Goal: Task Accomplishment & Management: Manage account settings

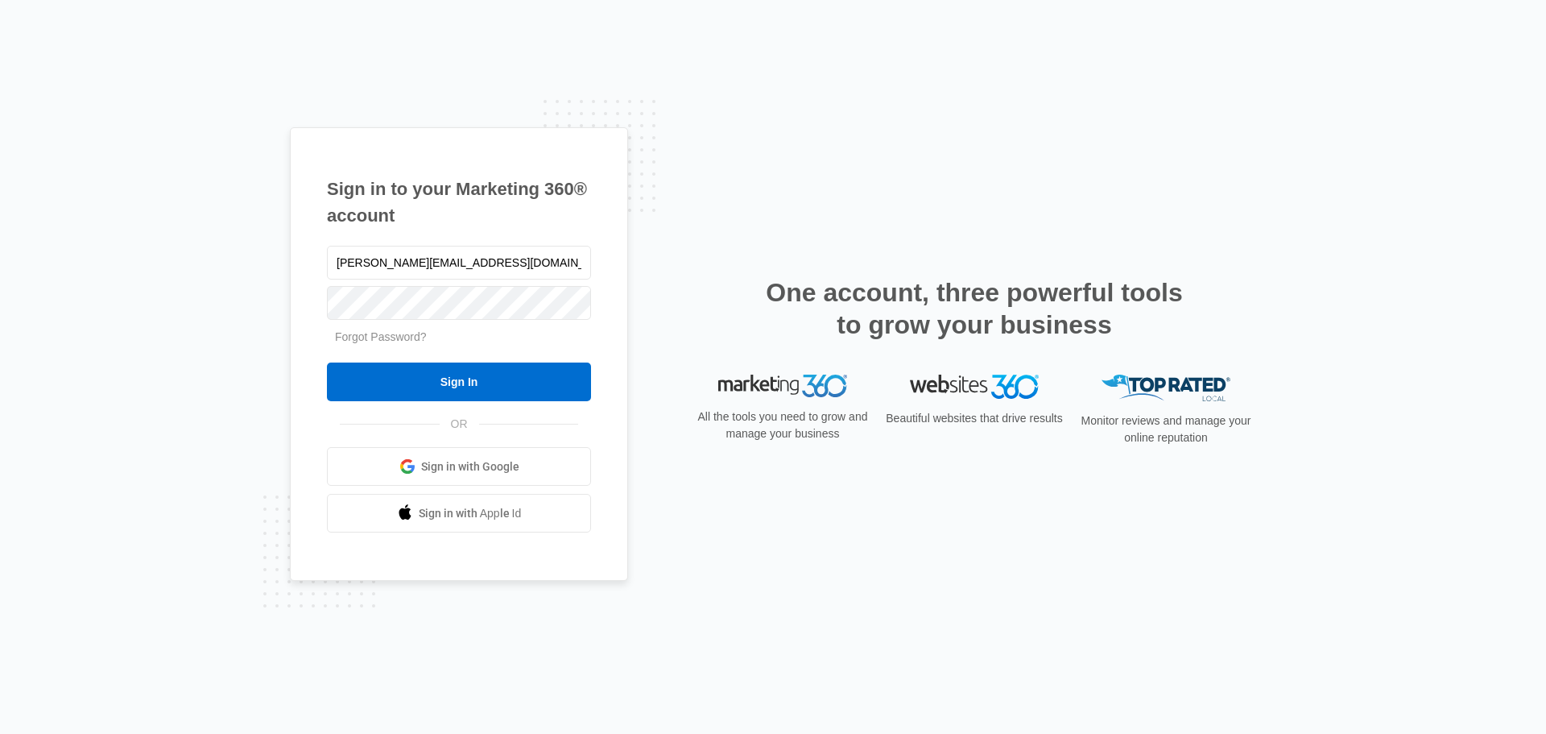
click at [445, 379] on input "Sign In" at bounding box center [459, 381] width 264 height 39
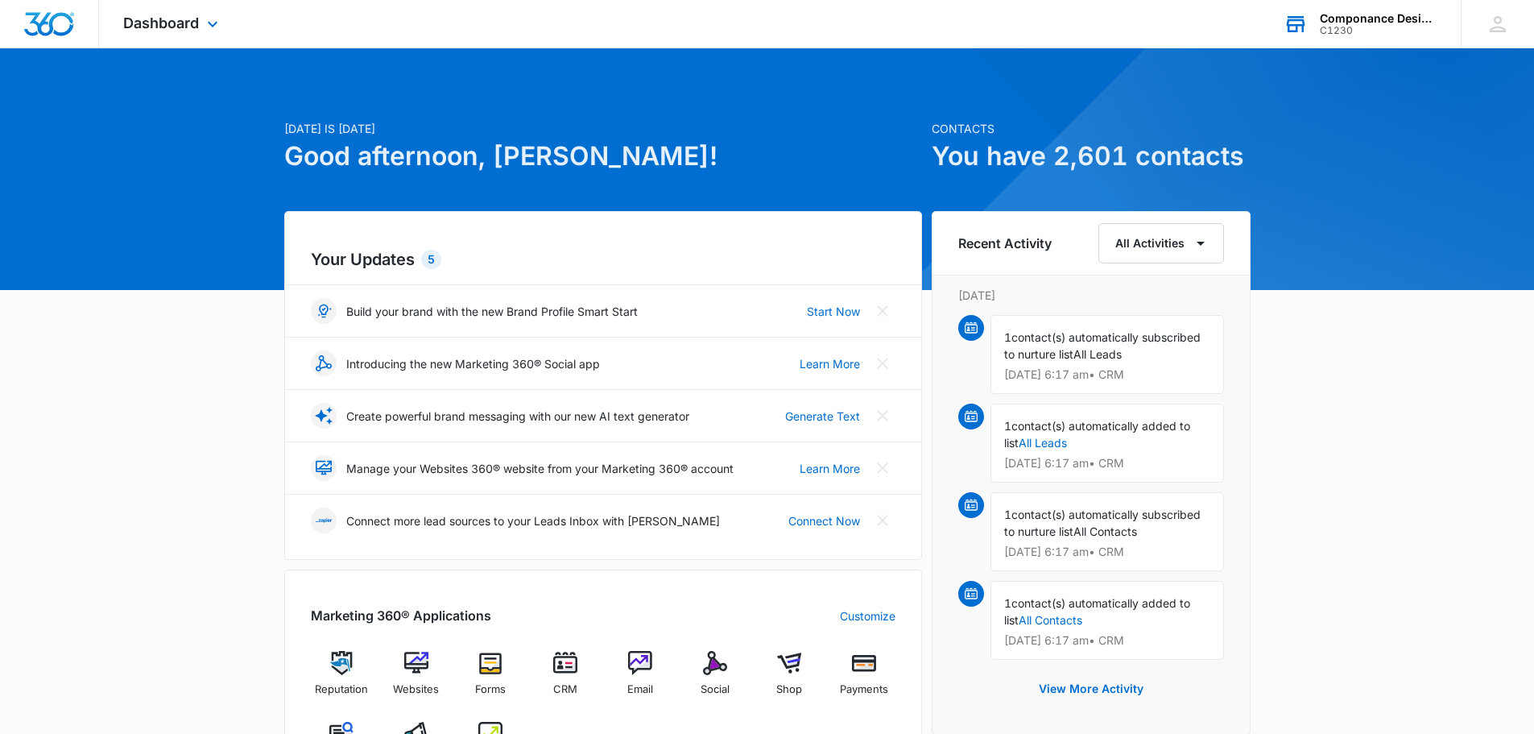
click at [1376, 32] on div "C1230" at bounding box center [1379, 30] width 118 height 11
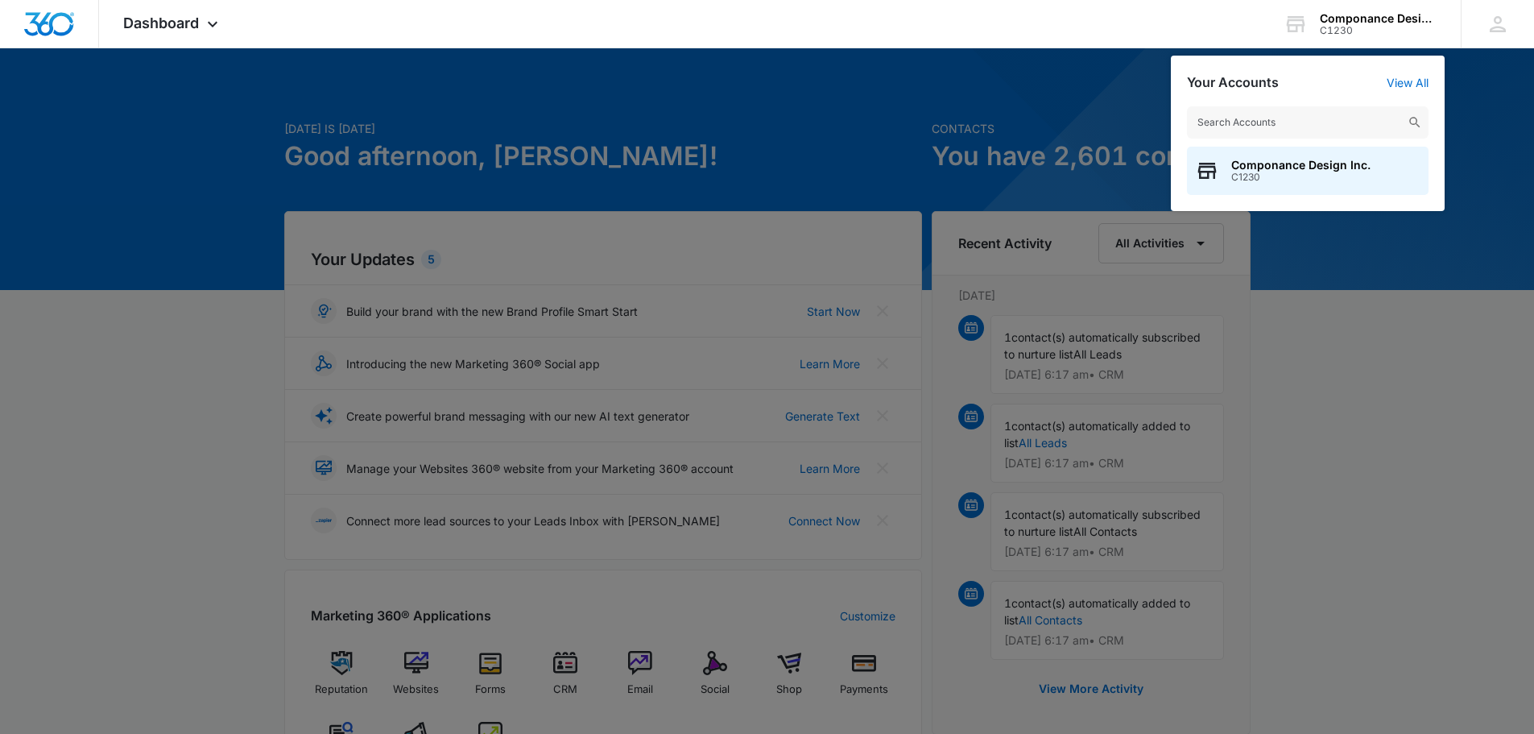
click at [1009, 71] on div at bounding box center [767, 367] width 1534 height 734
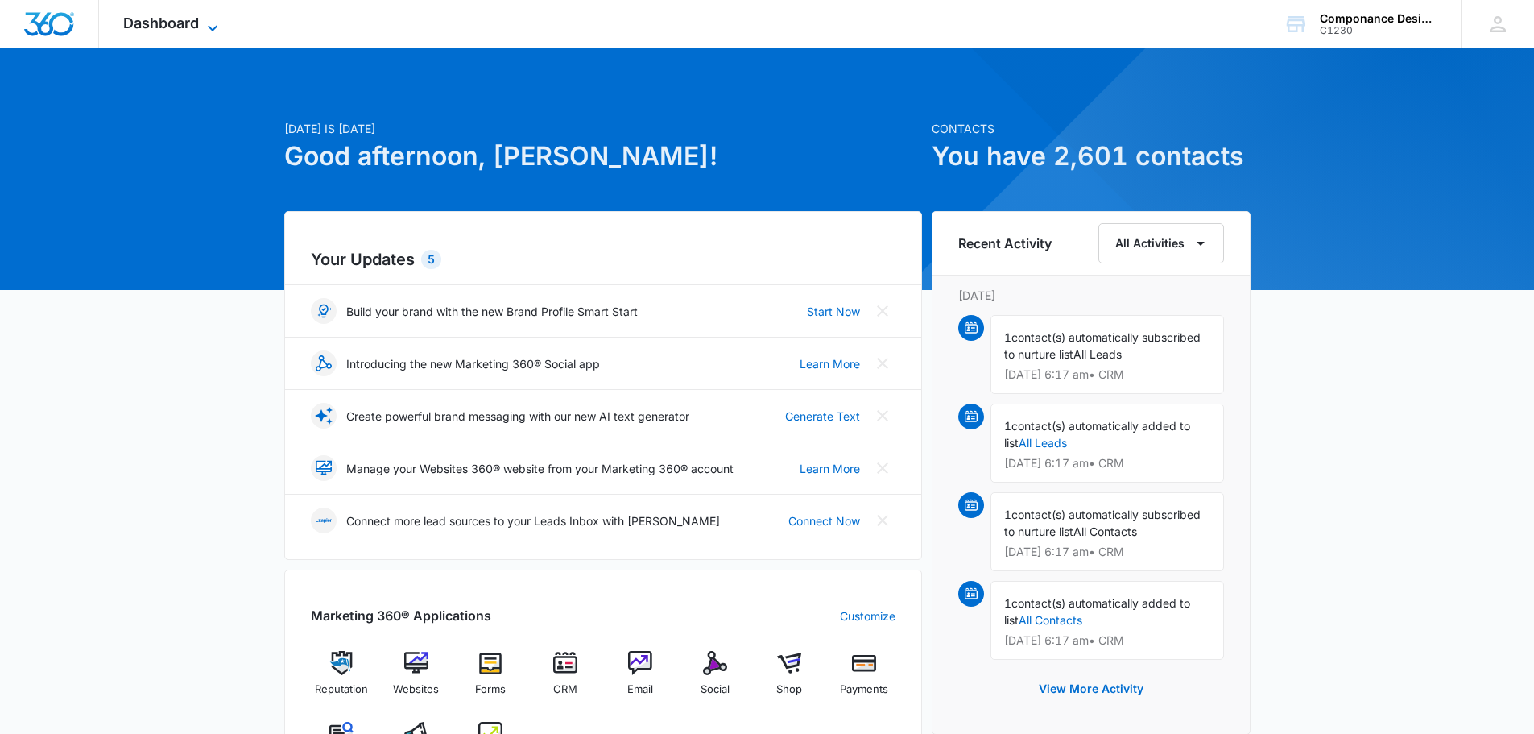
click at [213, 24] on icon at bounding box center [212, 28] width 19 height 19
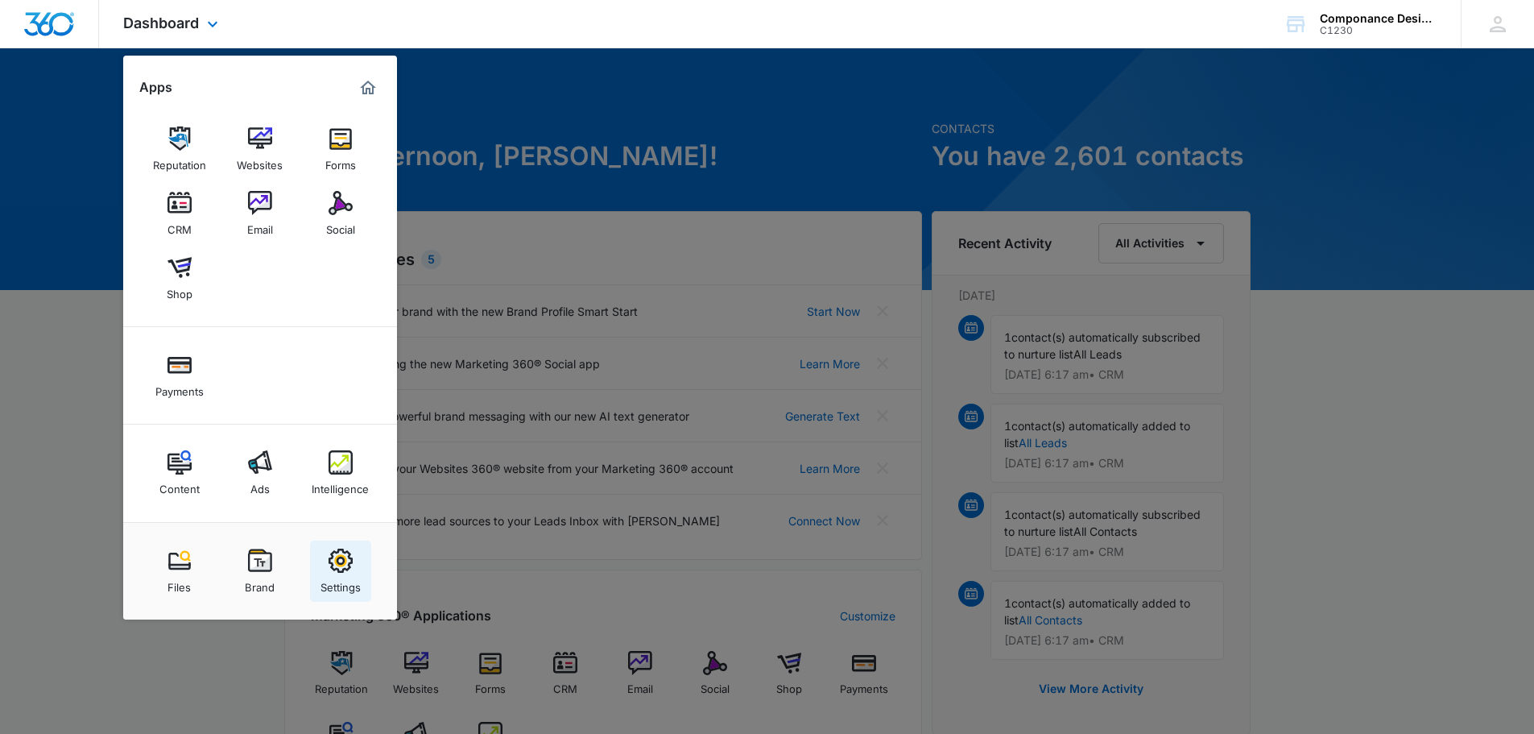
click at [343, 571] on img at bounding box center [341, 560] width 24 height 24
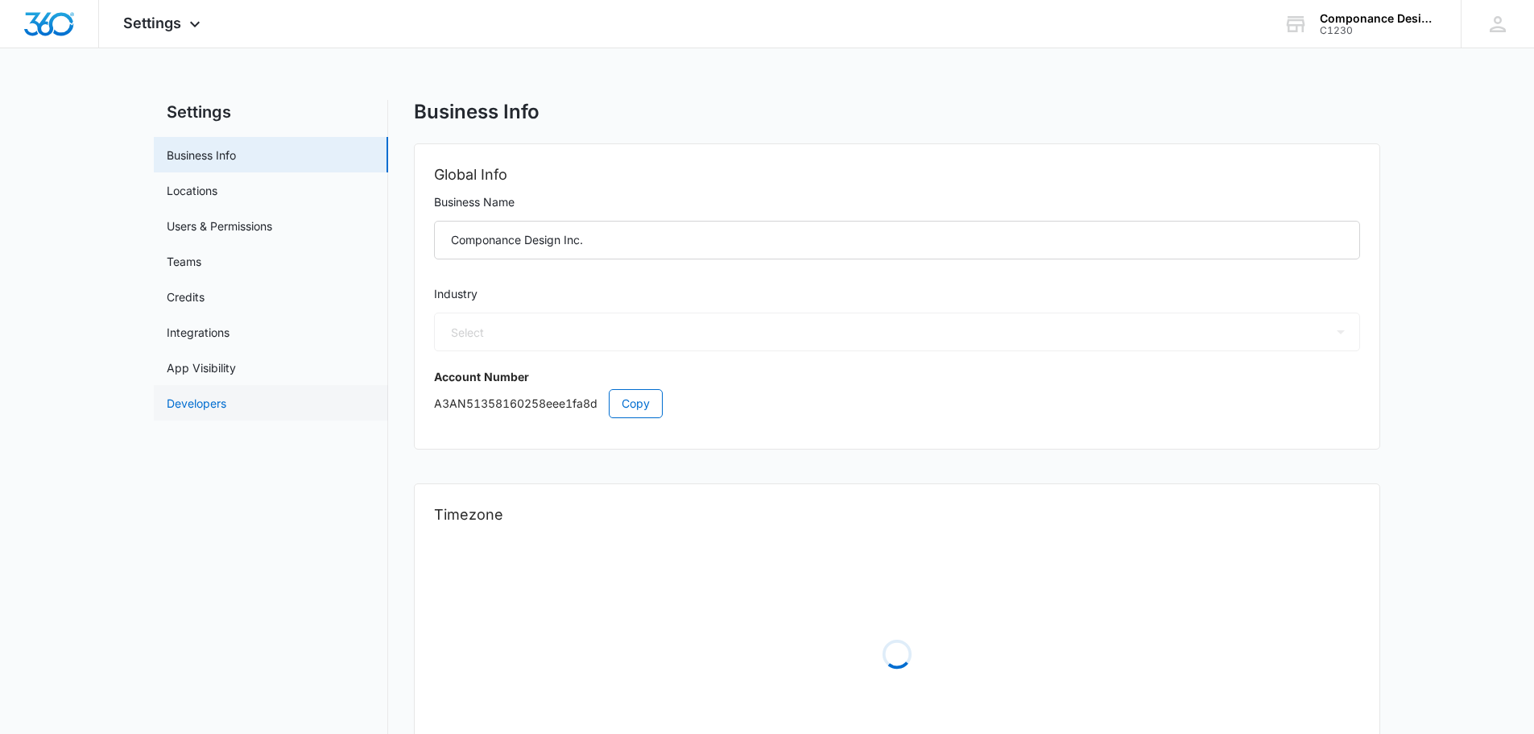
select select "45"
select select "US"
select select "America/Los_Angeles"
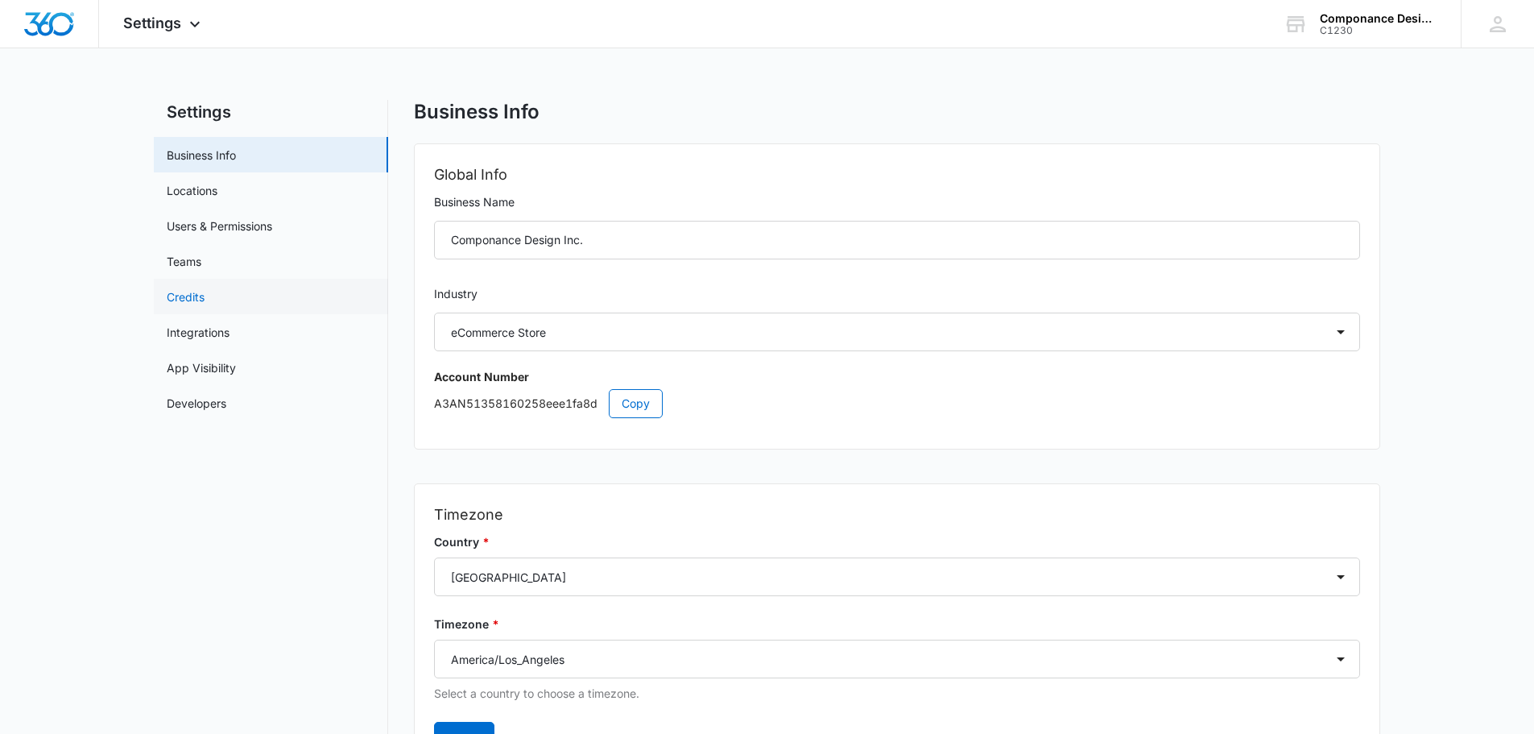
click at [195, 292] on link "Credits" at bounding box center [186, 296] width 38 height 17
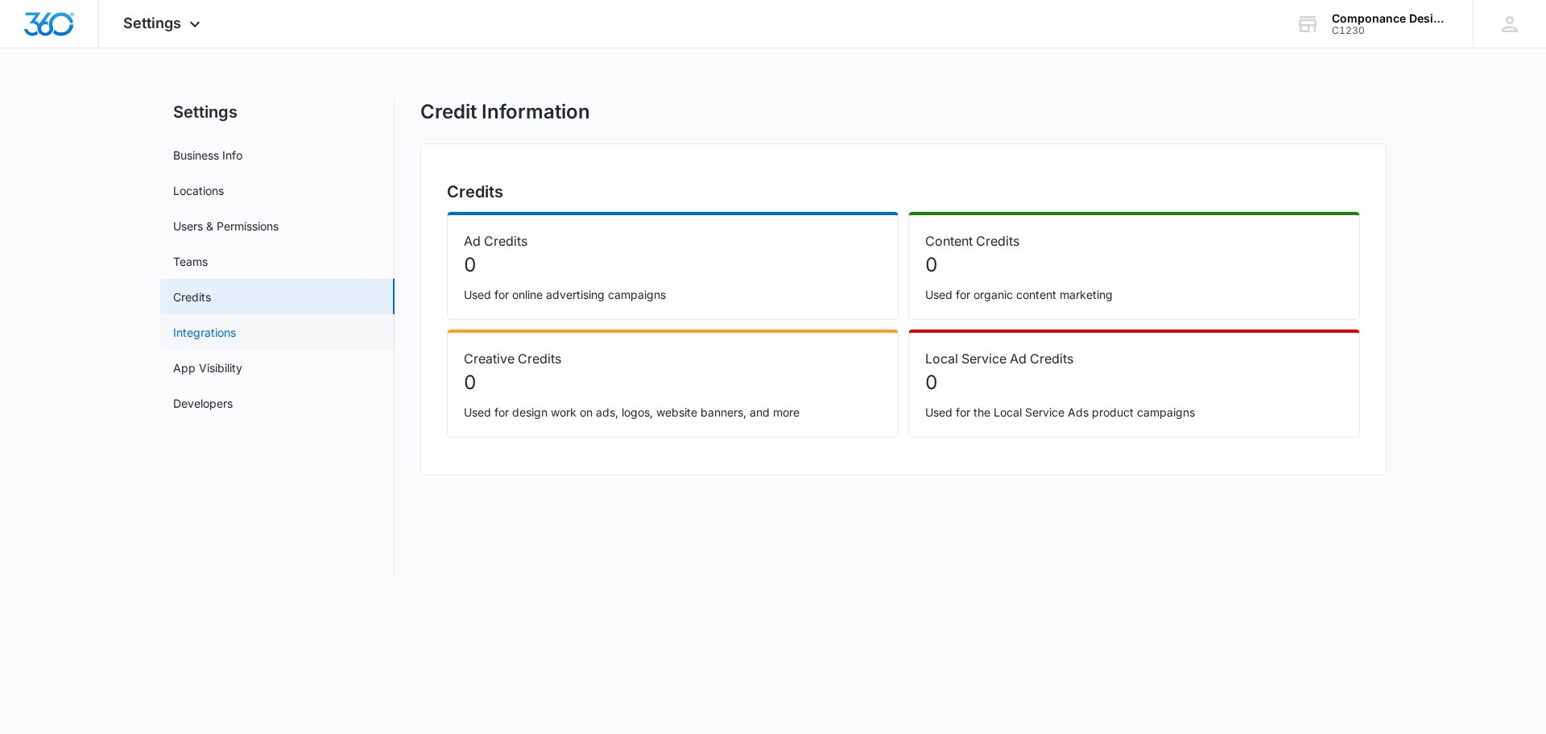
click at [197, 330] on link "Integrations" at bounding box center [204, 332] width 63 height 17
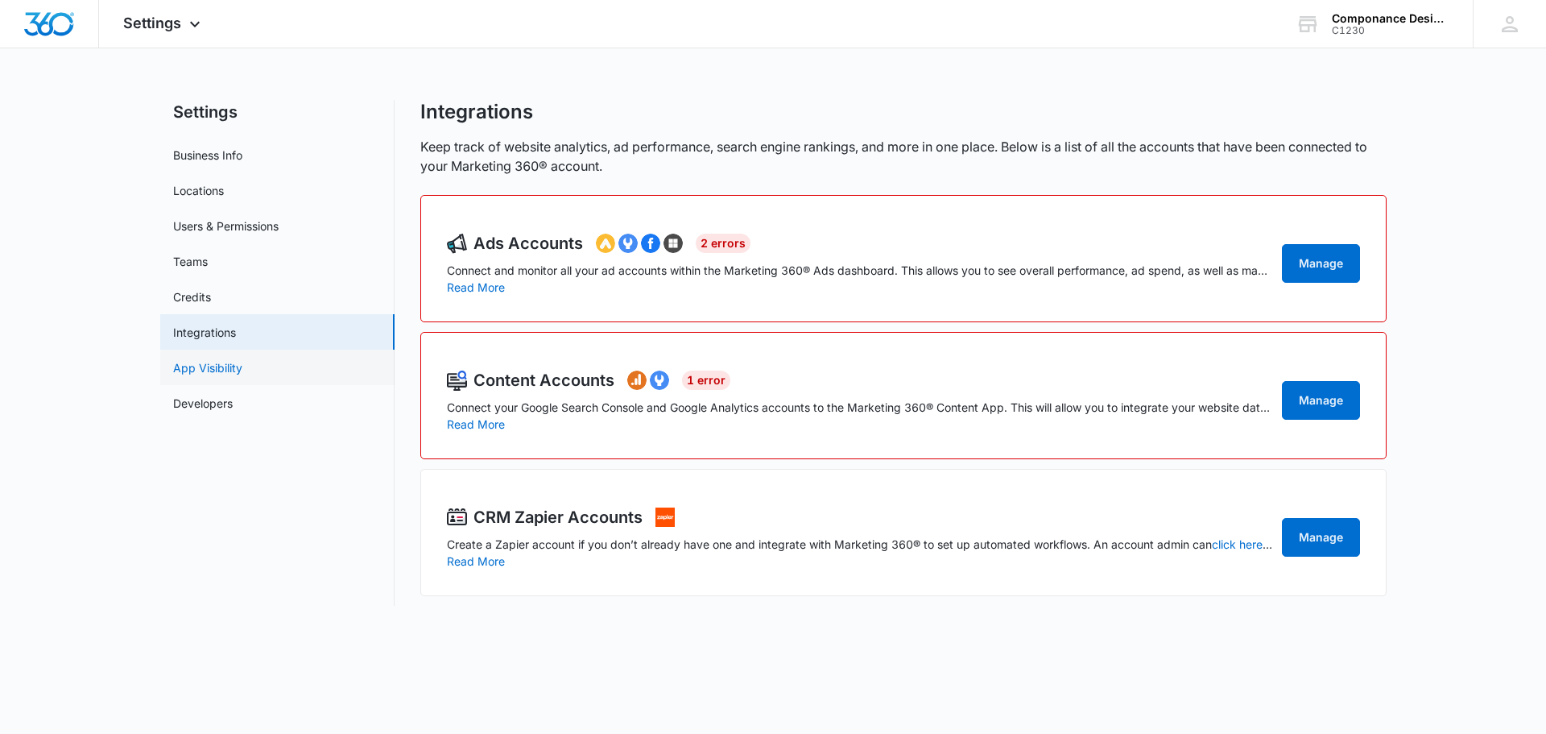
click at [201, 368] on link "App Visibility" at bounding box center [207, 367] width 69 height 17
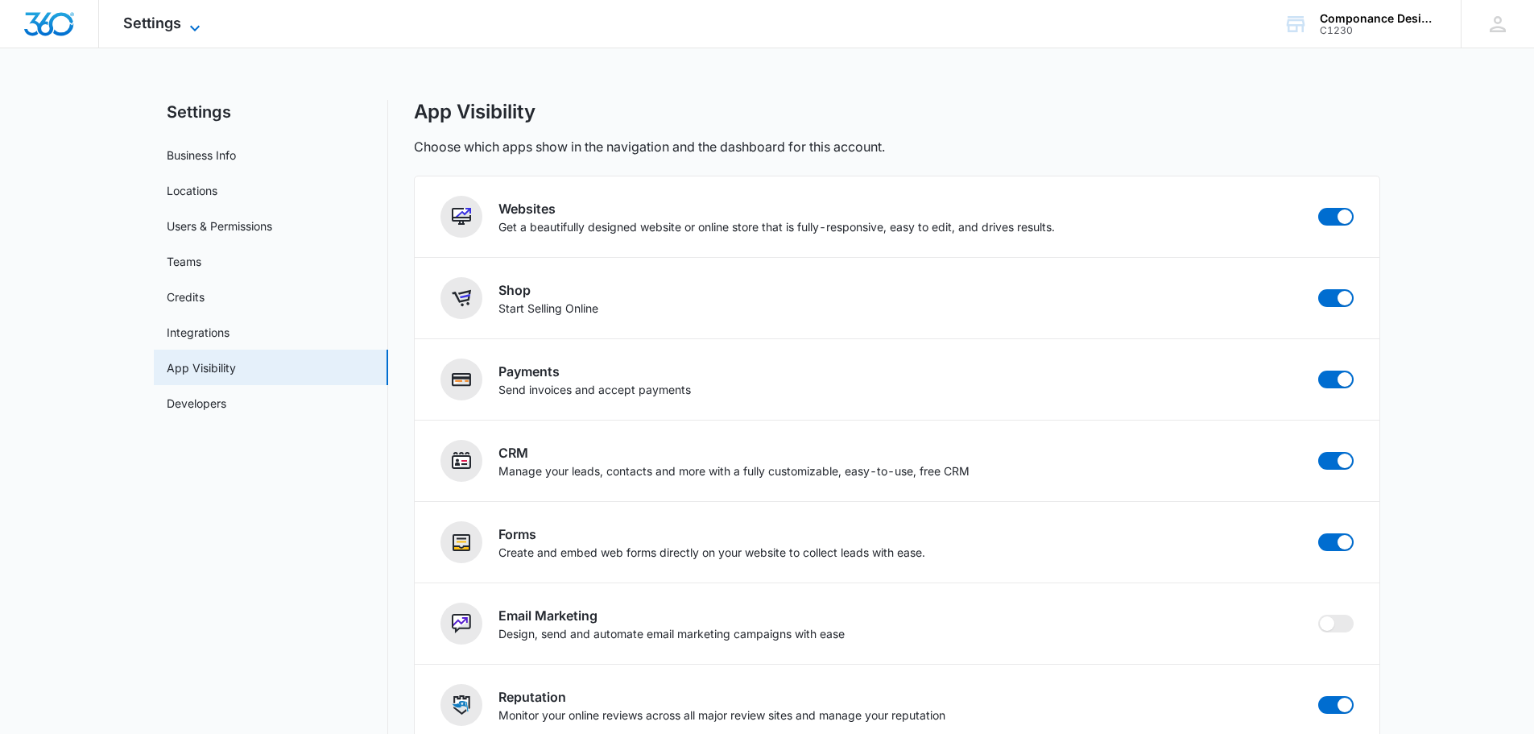
click at [192, 23] on icon at bounding box center [194, 28] width 19 height 19
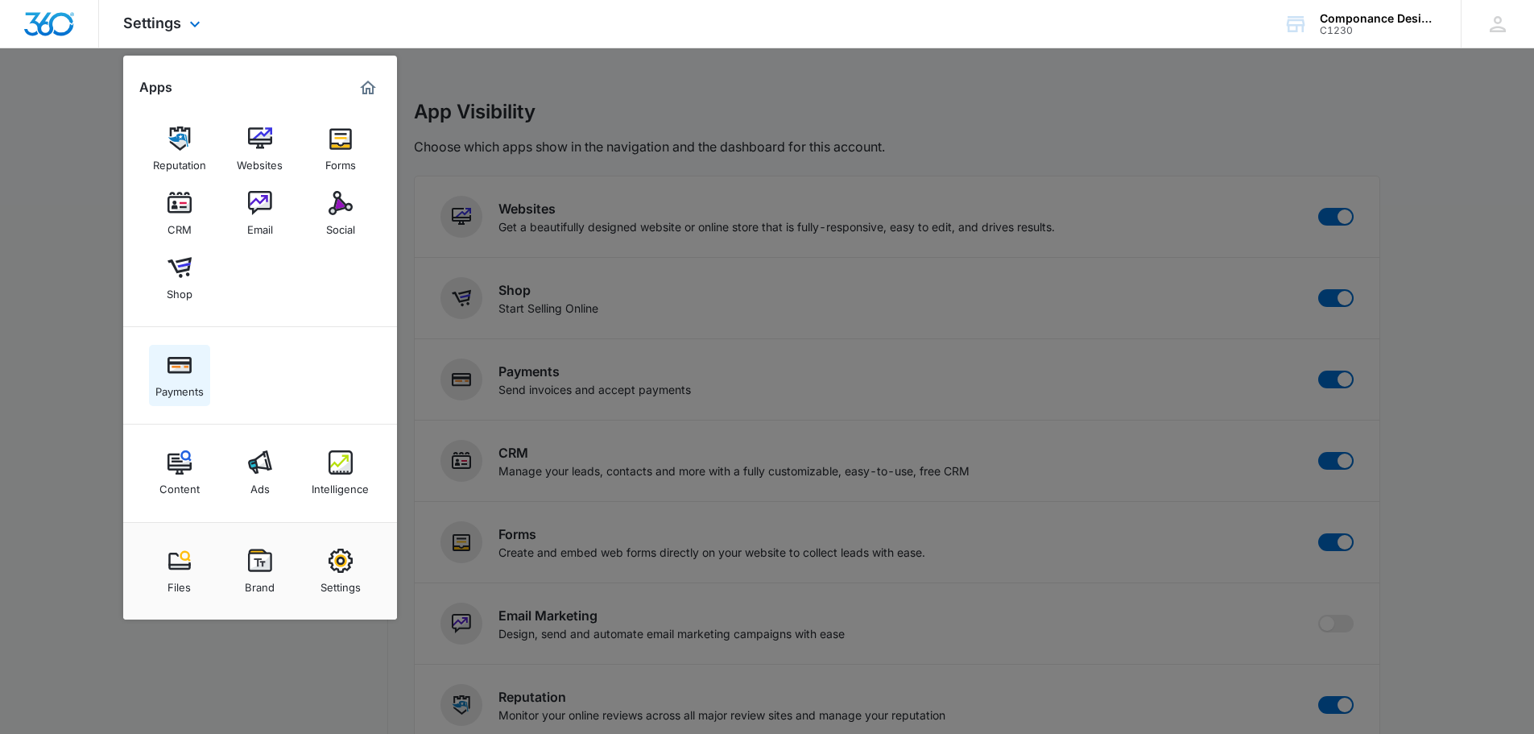
click at [173, 368] on img at bounding box center [180, 365] width 24 height 24
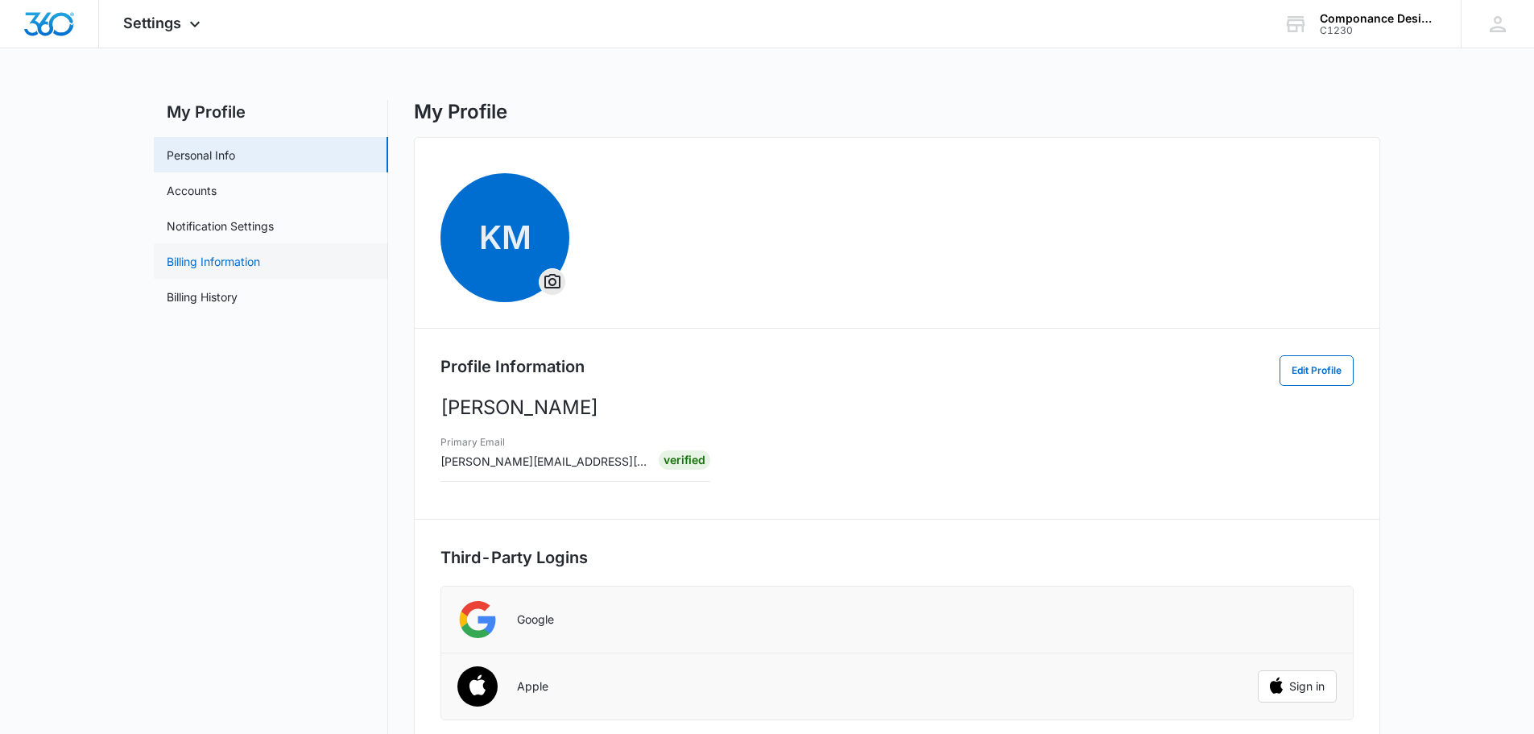
click at [207, 261] on link "Billing Information" at bounding box center [213, 261] width 93 height 17
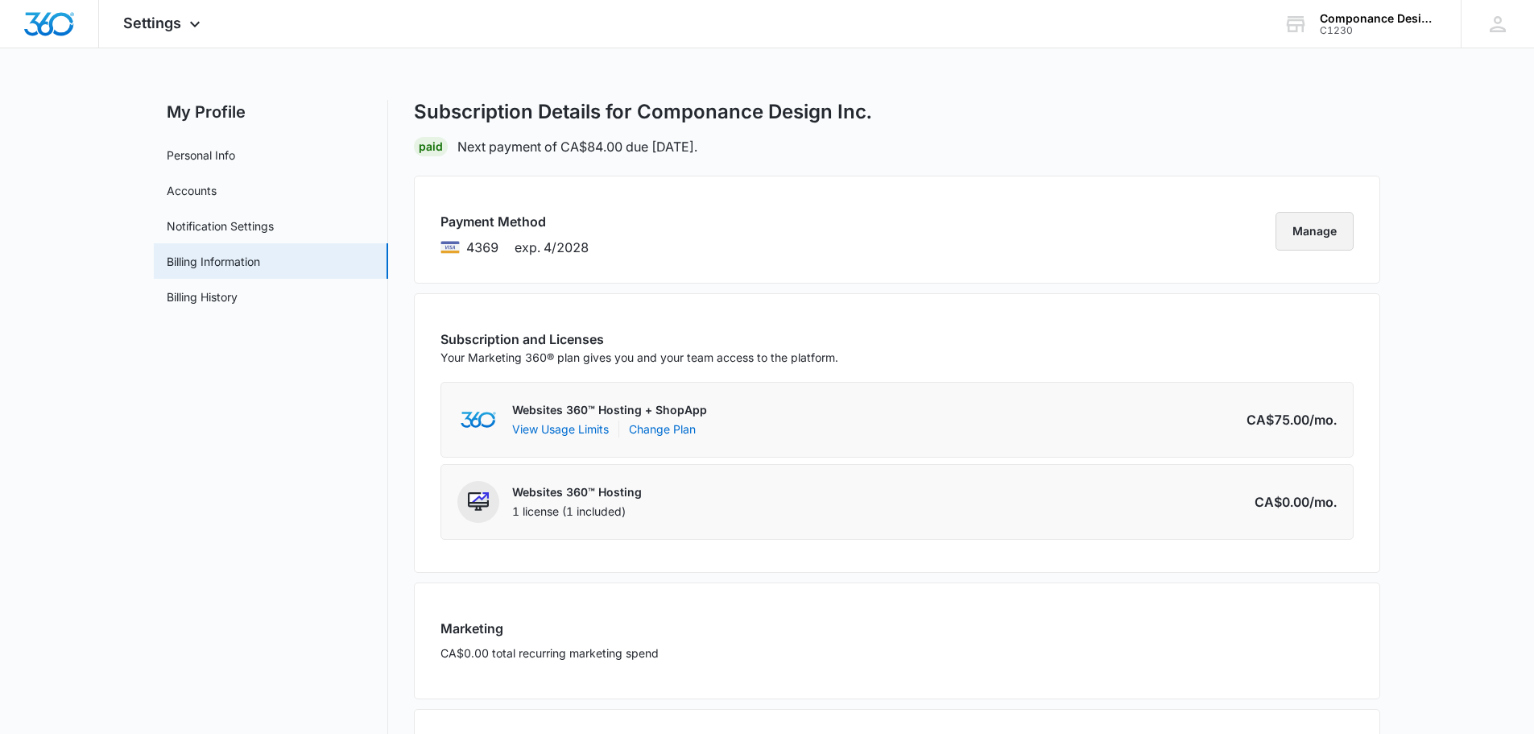
click at [1315, 238] on button "Manage" at bounding box center [1315, 231] width 78 height 39
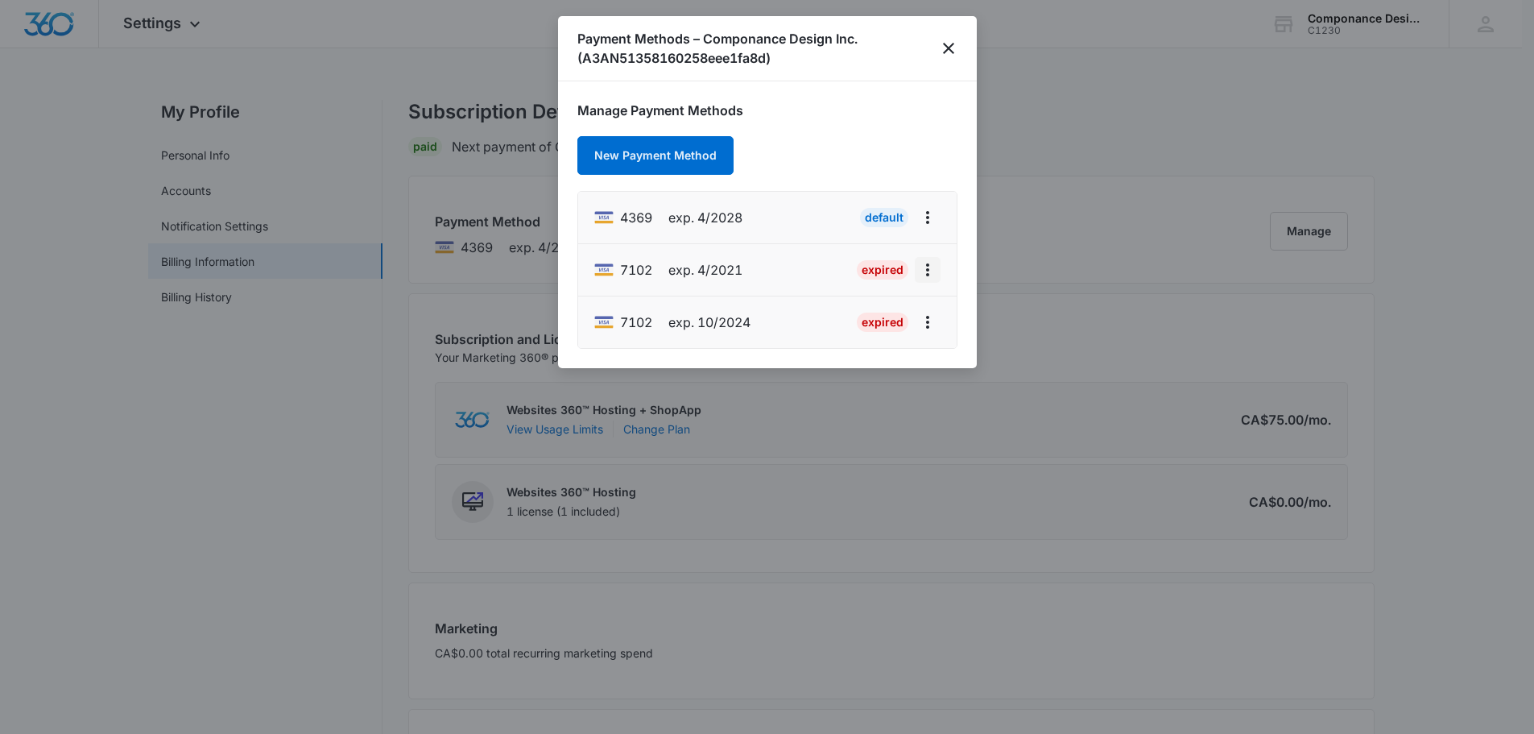
click at [926, 272] on icon "actions.viewMore" at bounding box center [927, 269] width 19 height 19
click at [892, 121] on div "Manage Payment Methods New Payment Method 4369 exp. 4/2028 Default 7102 exp. 4/…" at bounding box center [767, 225] width 380 height 248
click at [689, 151] on button "New Payment Method" at bounding box center [655, 155] width 156 height 39
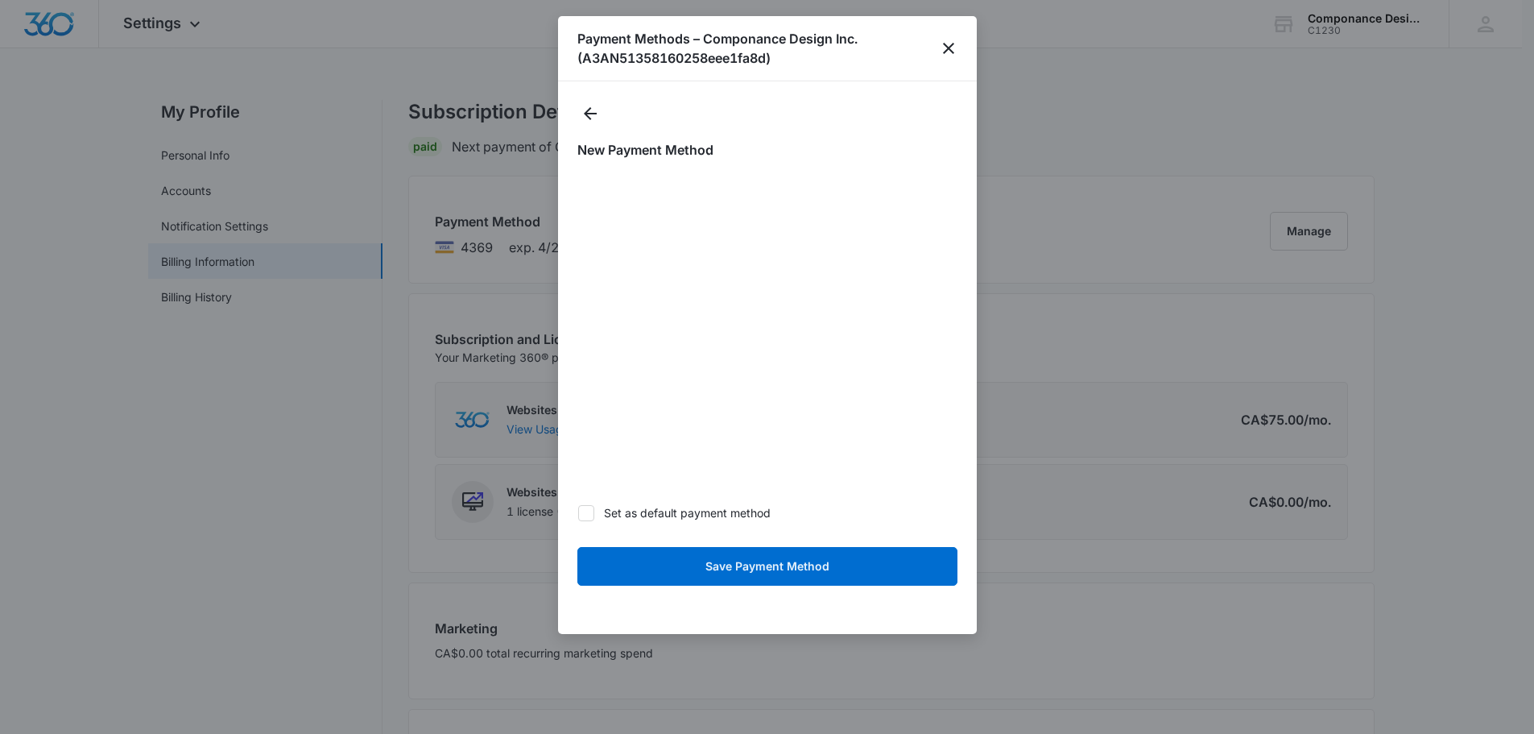
click at [586, 515] on icon at bounding box center [586, 512] width 10 height 7
click at [578, 513] on input "Set as default payment method" at bounding box center [577, 512] width 1 height 1
checkbox input "true"
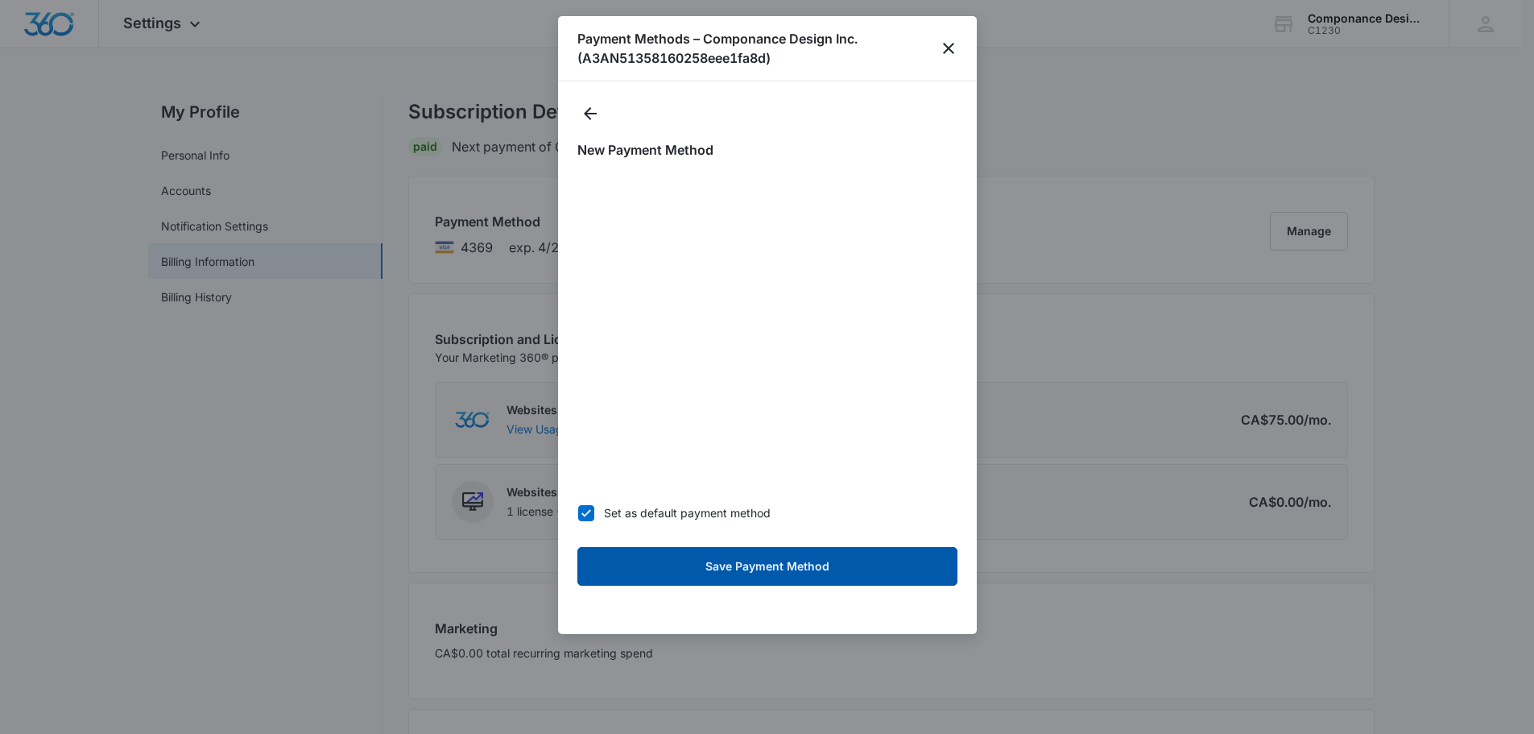
click at [728, 565] on button "Save Payment Method" at bounding box center [767, 566] width 380 height 39
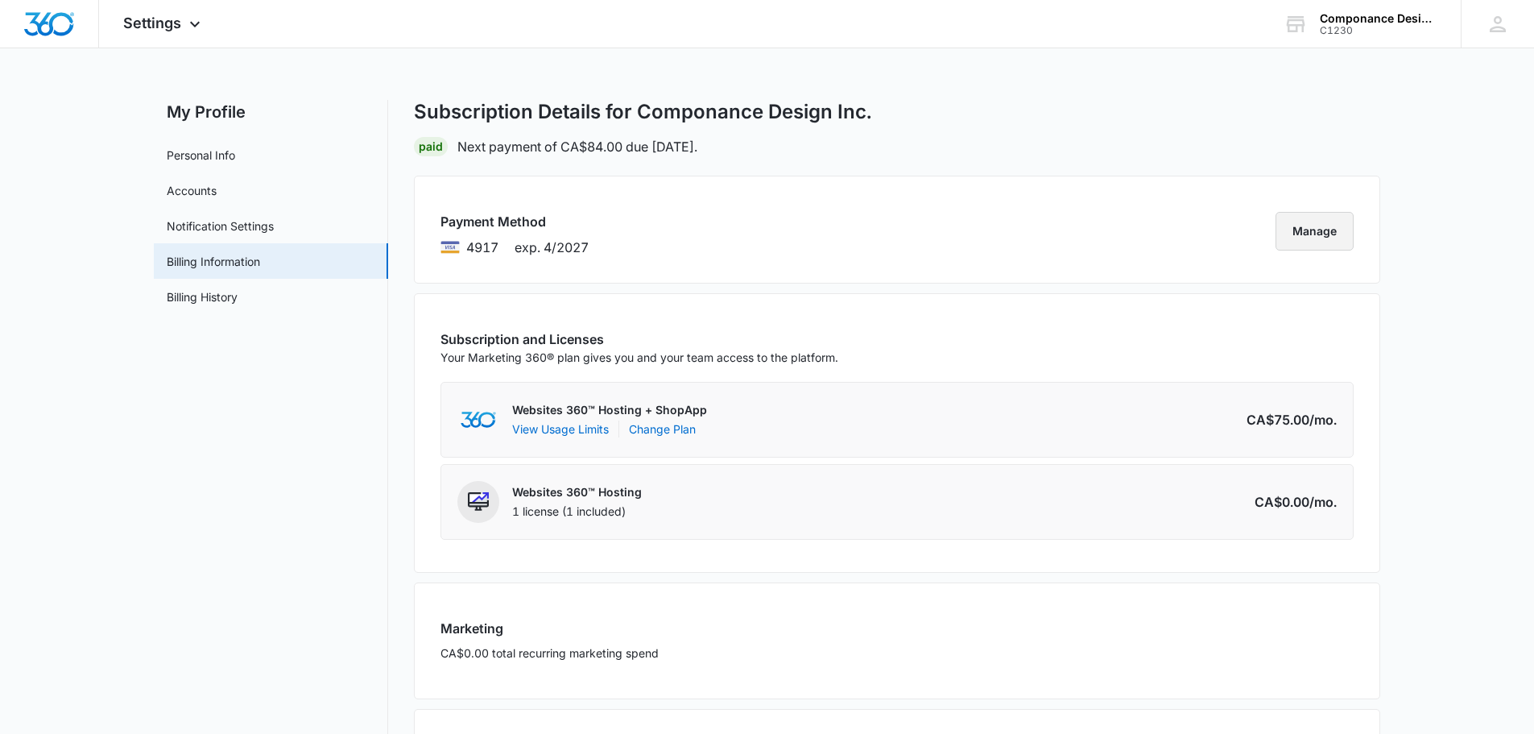
click at [1325, 230] on button "Manage" at bounding box center [1315, 231] width 78 height 39
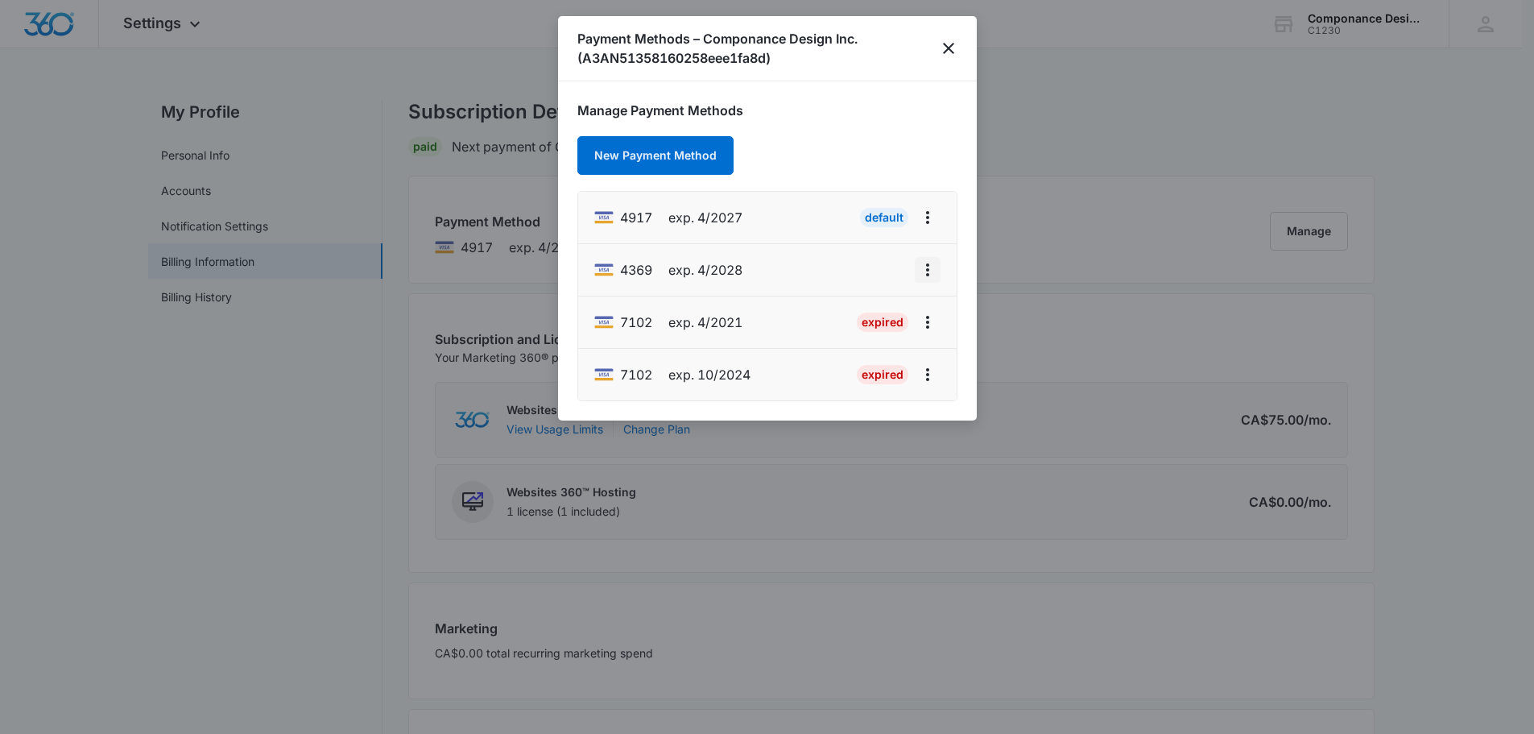
click at [928, 270] on icon "actions.viewMore" at bounding box center [927, 269] width 3 height 13
click at [881, 312] on div "Edit Card" at bounding box center [864, 314] width 76 height 11
select select "4"
select select "2028"
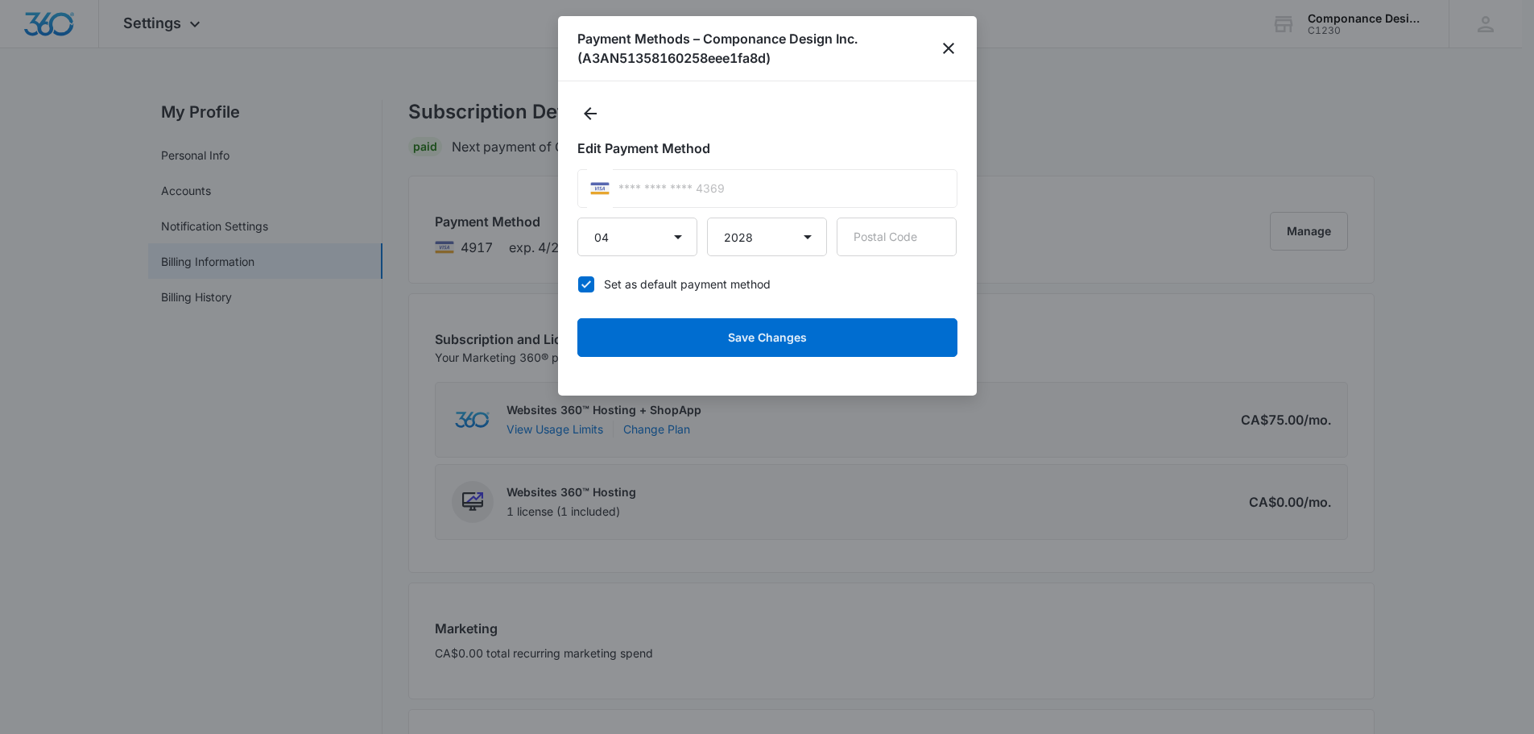
click at [586, 285] on icon at bounding box center [586, 283] width 10 height 7
click at [578, 284] on input "Set as default payment method" at bounding box center [577, 284] width 1 height 1
checkbox input "false"
click at [948, 47] on icon "close" at bounding box center [948, 48] width 11 height 11
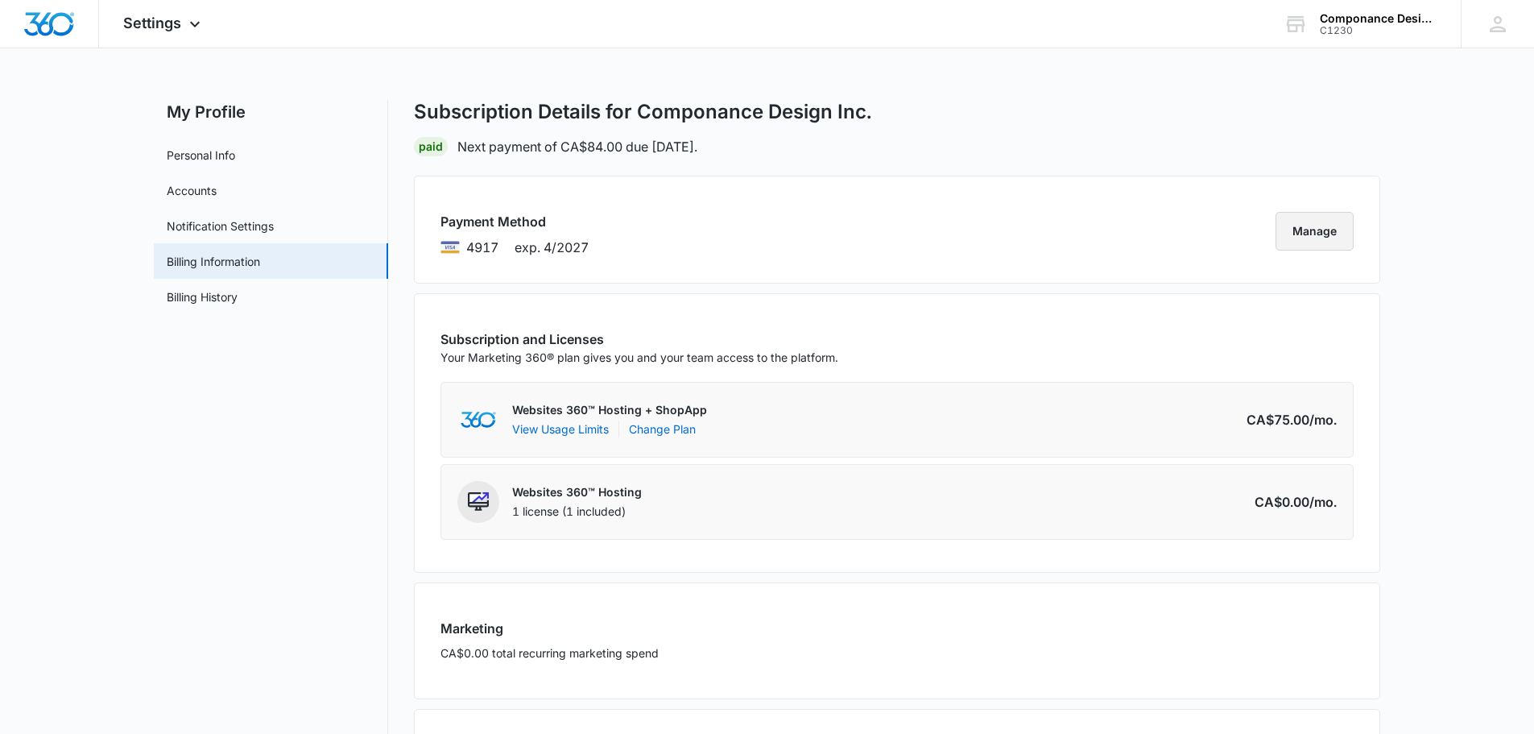
click at [1314, 230] on button "Manage" at bounding box center [1315, 231] width 78 height 39
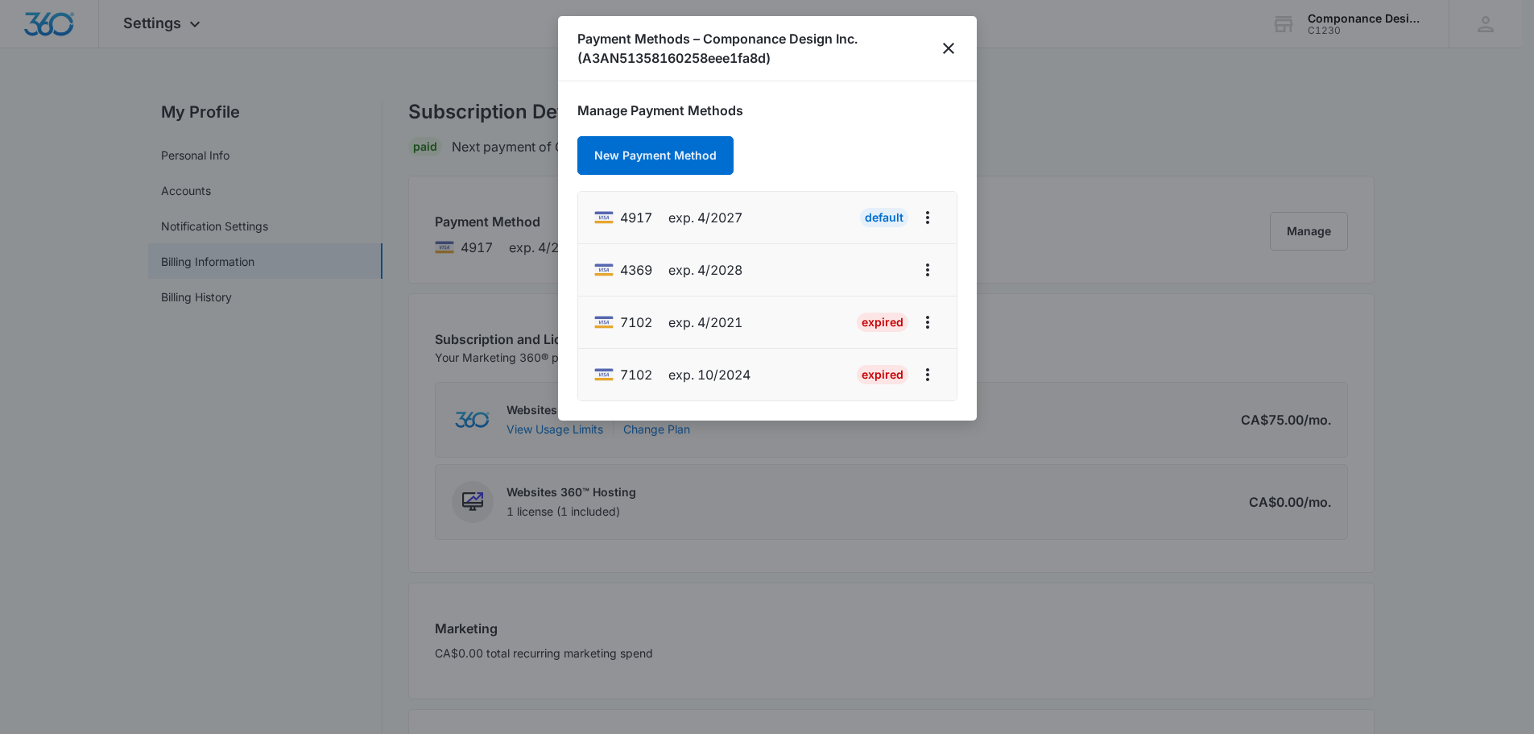
drag, startPoint x: 803, startPoint y: 261, endPoint x: 753, endPoint y: 271, distance: 50.9
click at [753, 271] on li "4369 exp. 4/2028" at bounding box center [767, 270] width 379 height 52
click at [927, 324] on icon "actions.viewMore" at bounding box center [927, 321] width 19 height 19
click at [927, 265] on icon "actions.viewMore" at bounding box center [927, 269] width 3 height 13
click at [890, 113] on h1 "Manage Payment Methods" at bounding box center [767, 110] width 380 height 19
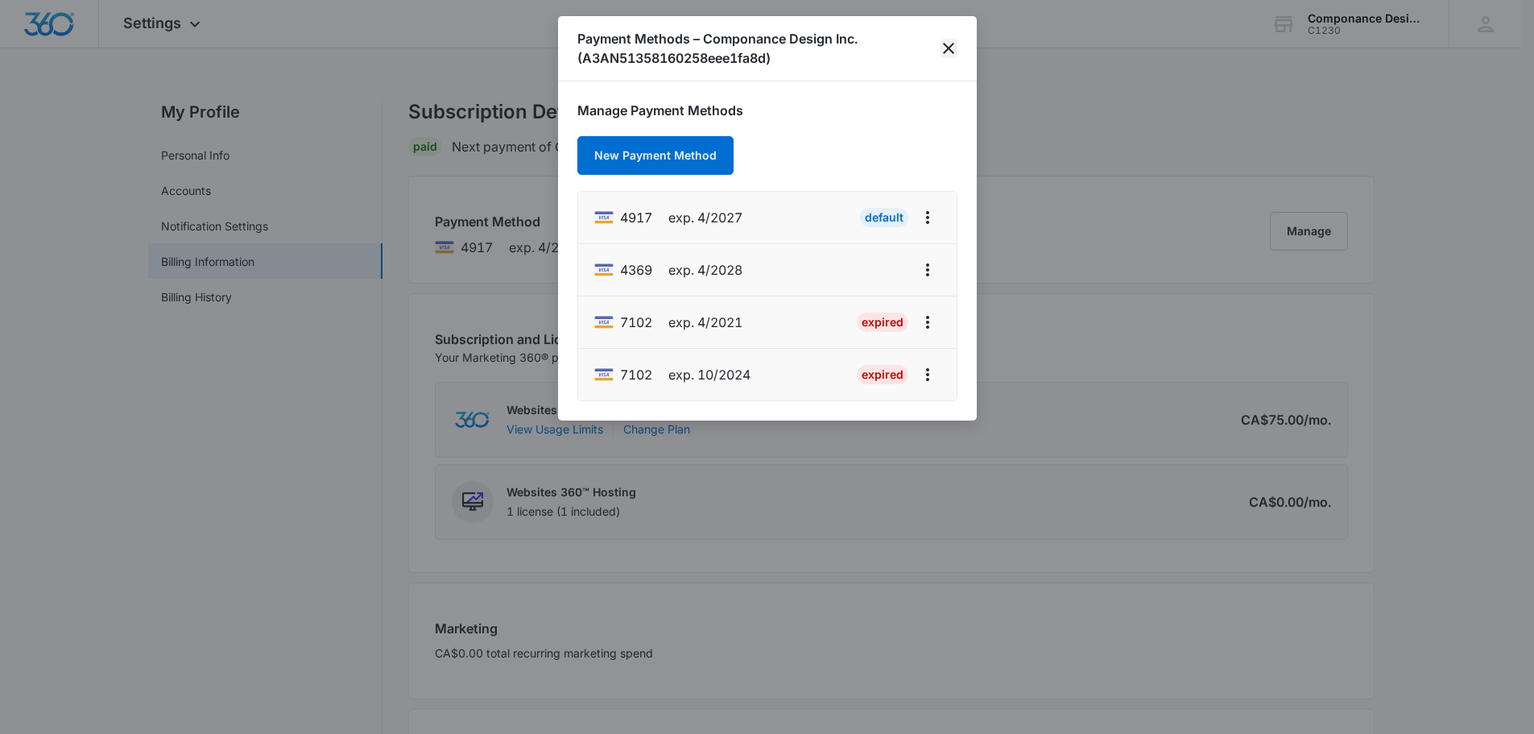
click at [948, 46] on icon "close" at bounding box center [948, 48] width 19 height 19
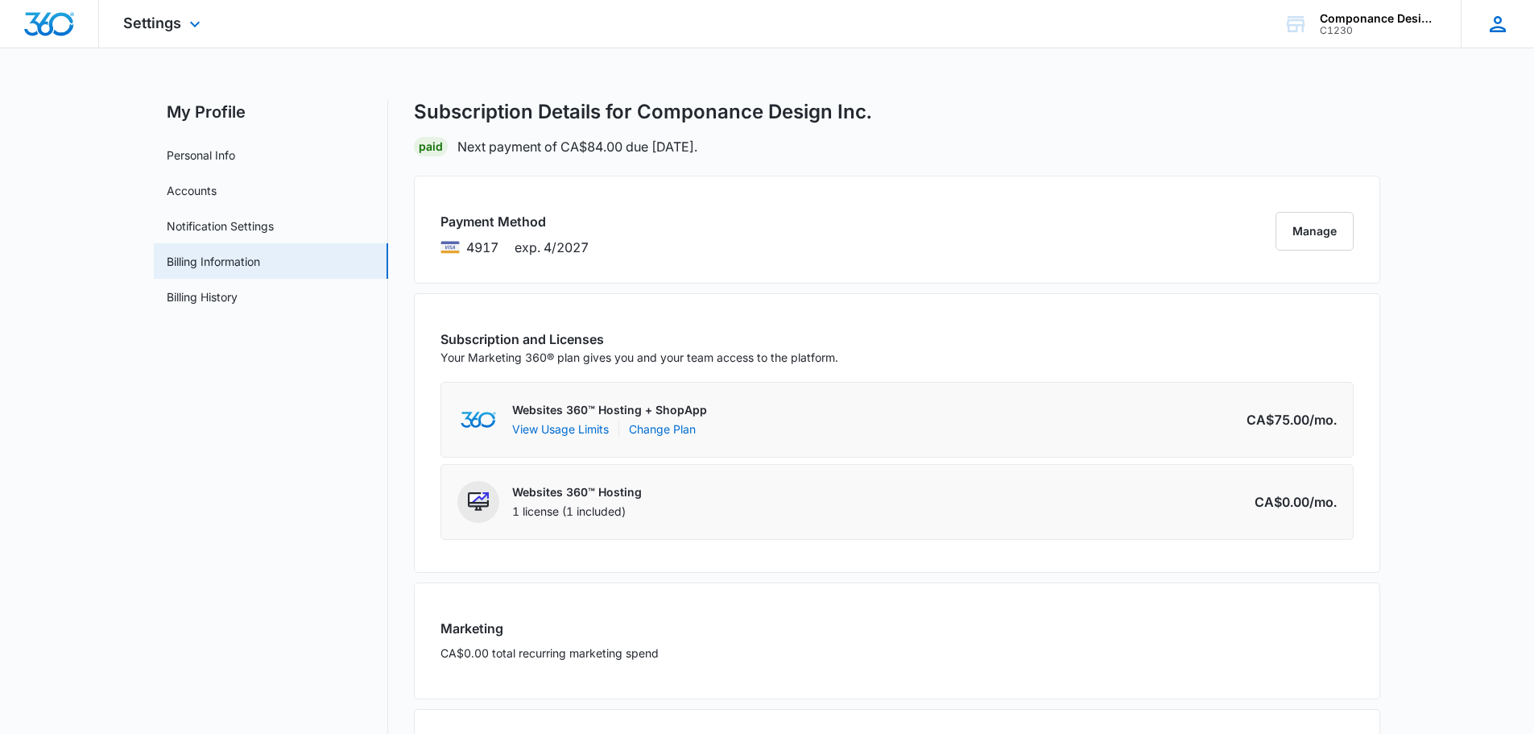
click at [1493, 27] on icon at bounding box center [1498, 24] width 24 height 24
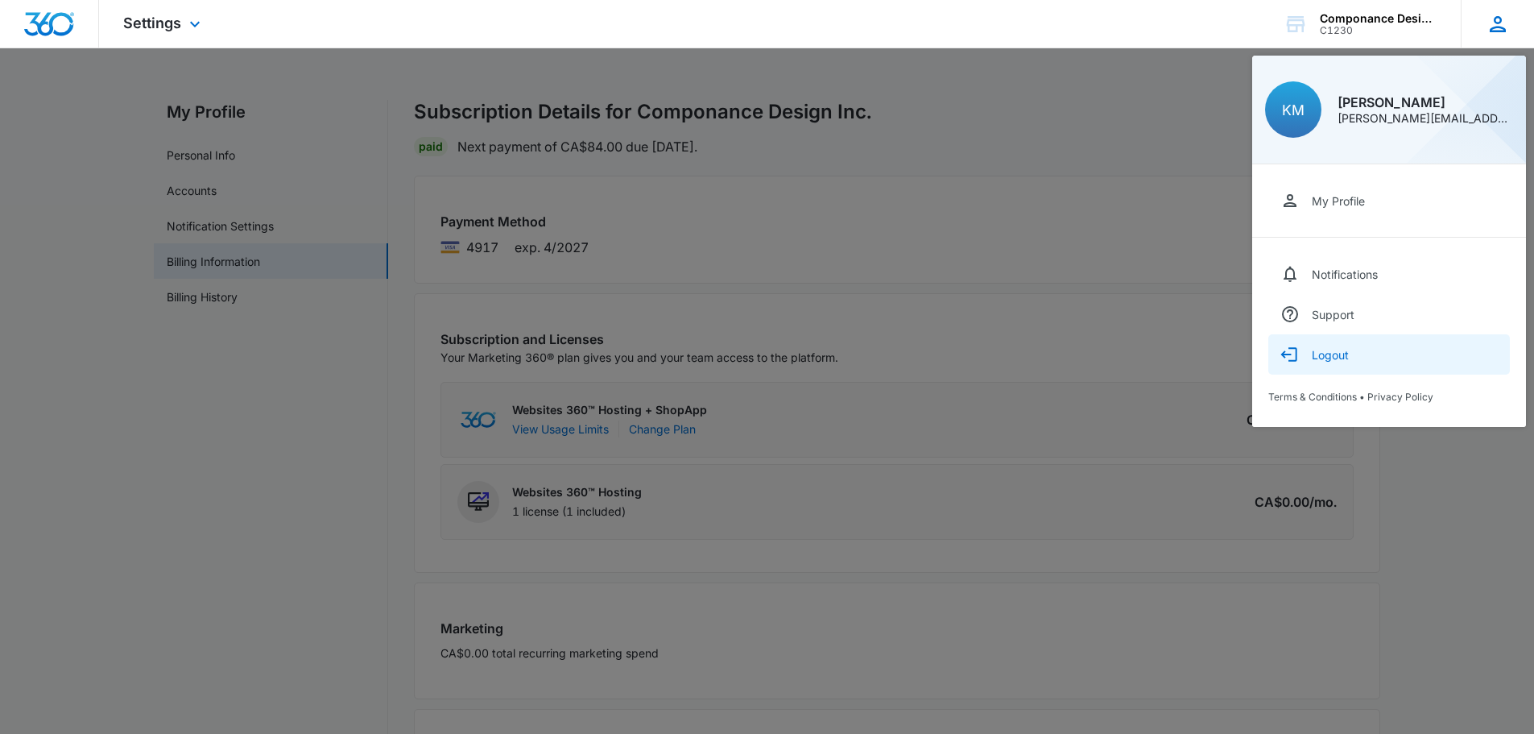
click at [1332, 354] on div "Logout" at bounding box center [1330, 355] width 37 height 14
